Goal: Task Accomplishment & Management: Use online tool/utility

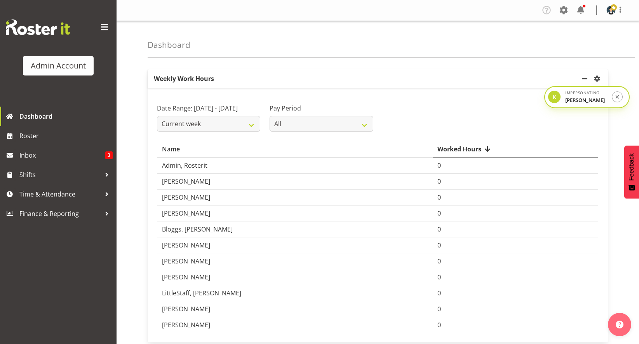
click at [577, 101] on div "Kevin Wu" at bounding box center [587, 100] width 42 height 8
click at [577, 101] on div "[PERSON_NAME]" at bounding box center [587, 100] width 42 height 8
click at [585, 90] on div "Impersonating" at bounding box center [587, 93] width 42 height 6
click at [552, 97] on div "K" at bounding box center [554, 97] width 12 height 12
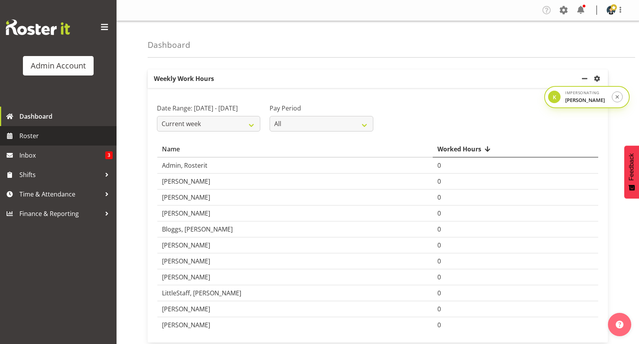
click at [42, 138] on span "Roster" at bounding box center [65, 136] width 93 height 12
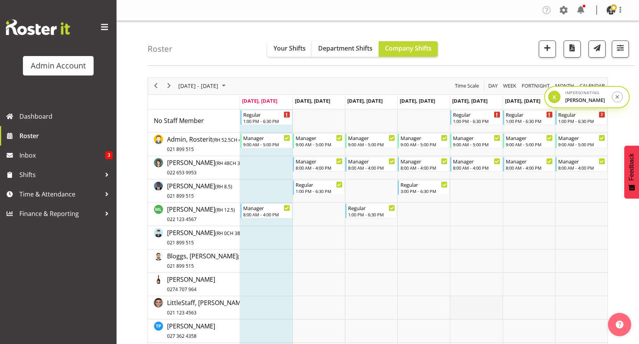
scroll to position [159, 0]
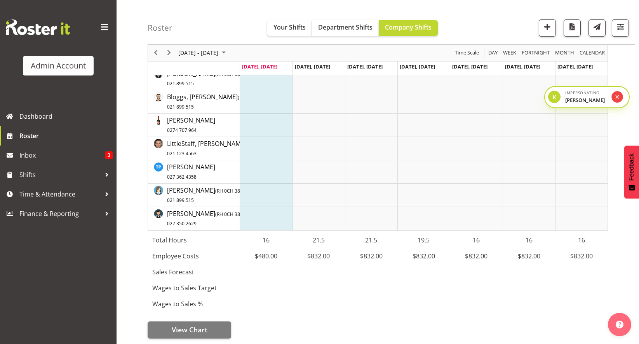
click at [617, 99] on icon "submit" at bounding box center [617, 96] width 3 height 3
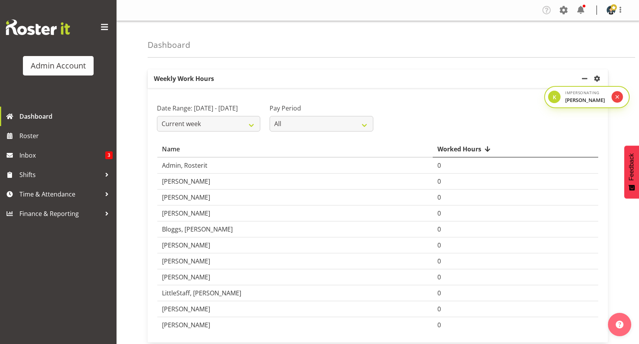
click at [622, 101] on button "submit" at bounding box center [617, 96] width 11 height 11
